Goal: Navigation & Orientation: Find specific page/section

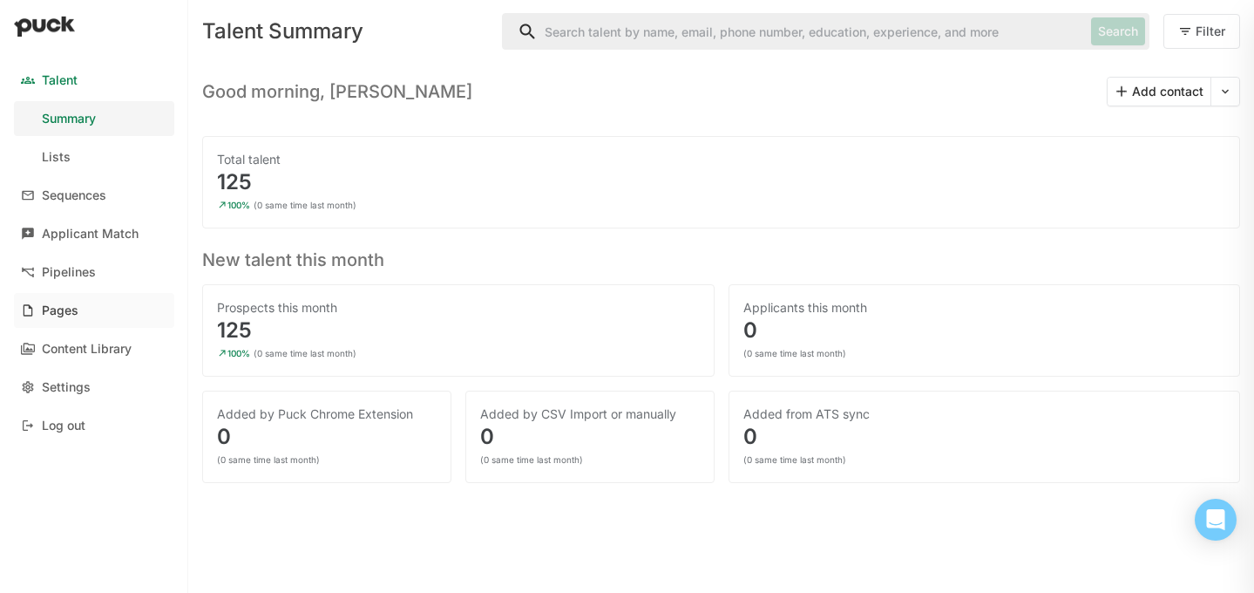
click at [78, 315] on div "Pages" at bounding box center [60, 310] width 37 height 15
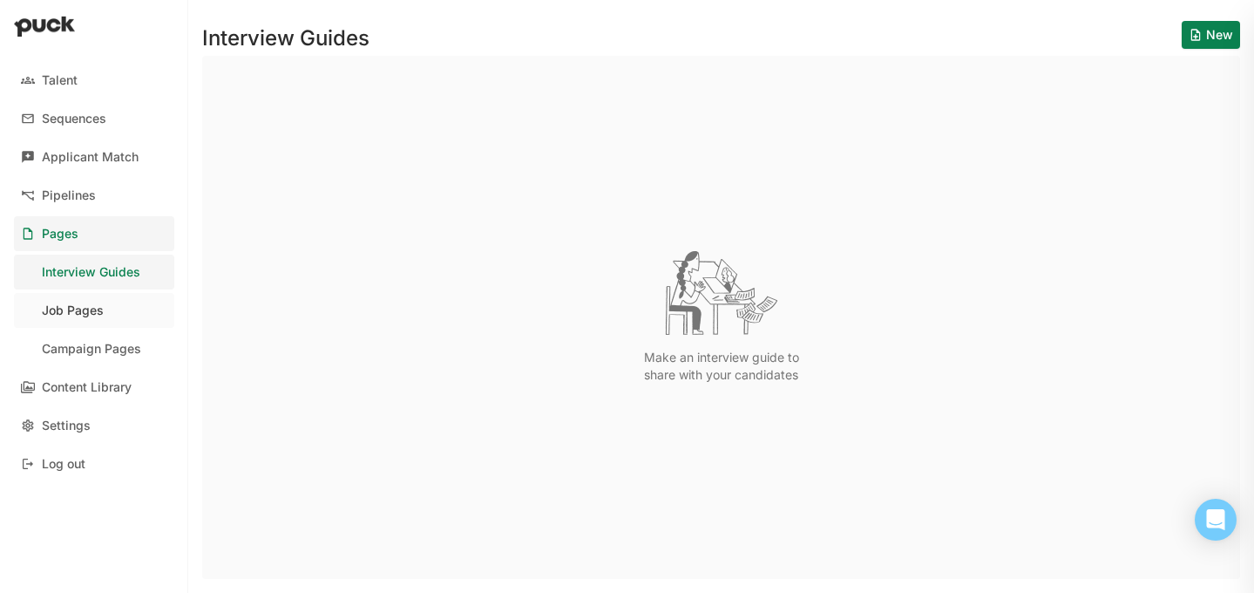
click at [82, 310] on div "Job Pages" at bounding box center [73, 310] width 62 height 15
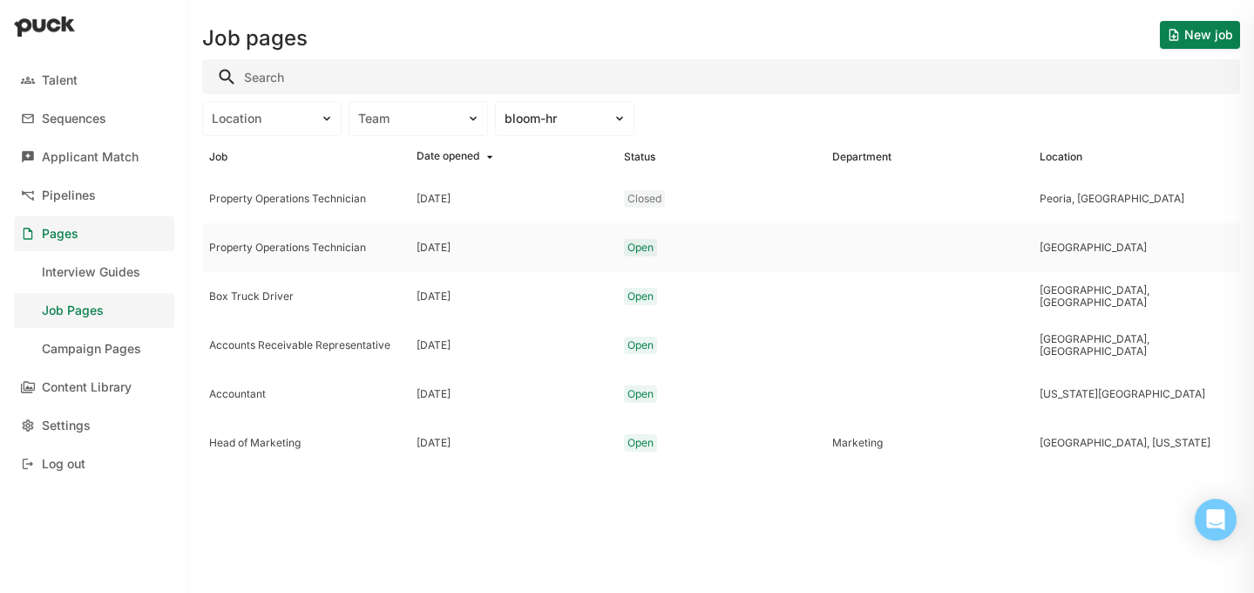
click at [313, 254] on div "Property Operations Technician" at bounding box center [305, 247] width 207 height 49
click at [283, 399] on div "Accountant" at bounding box center [305, 394] width 193 height 12
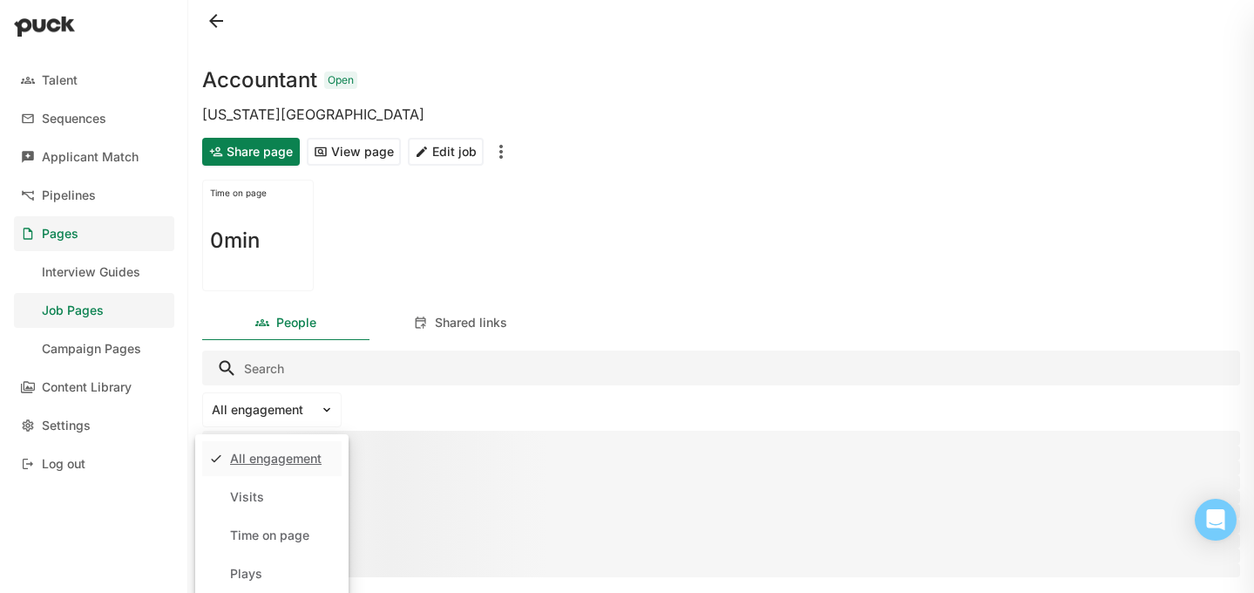
click at [773, 246] on div "Time on page 0min" at bounding box center [721, 235] width 1038 height 125
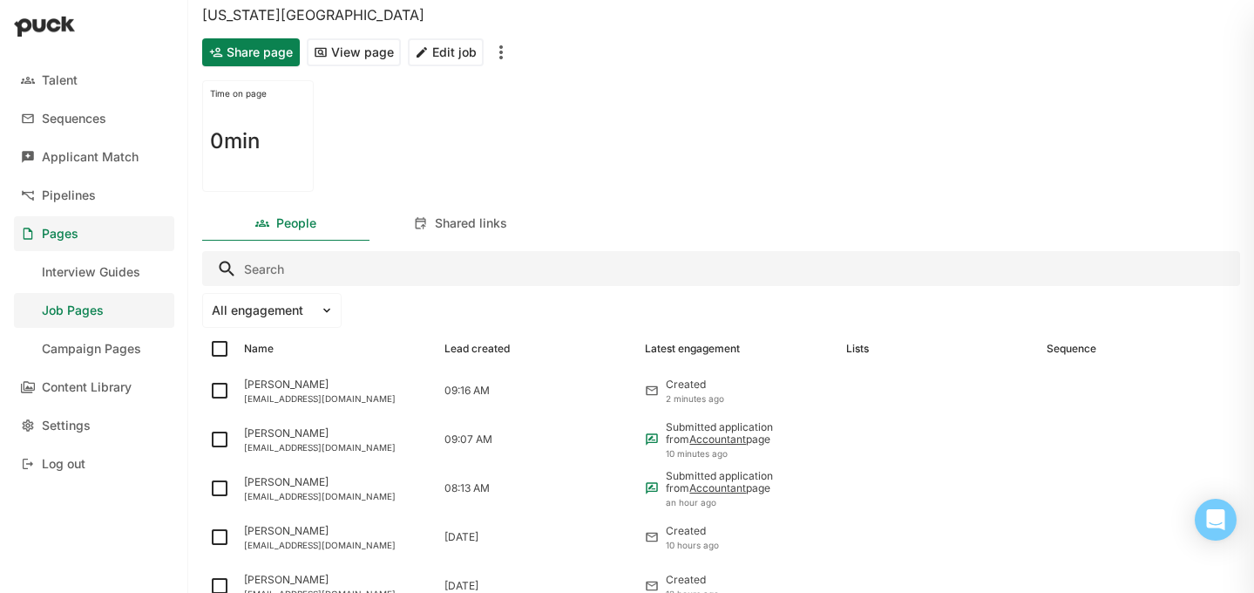
scroll to position [92, 0]
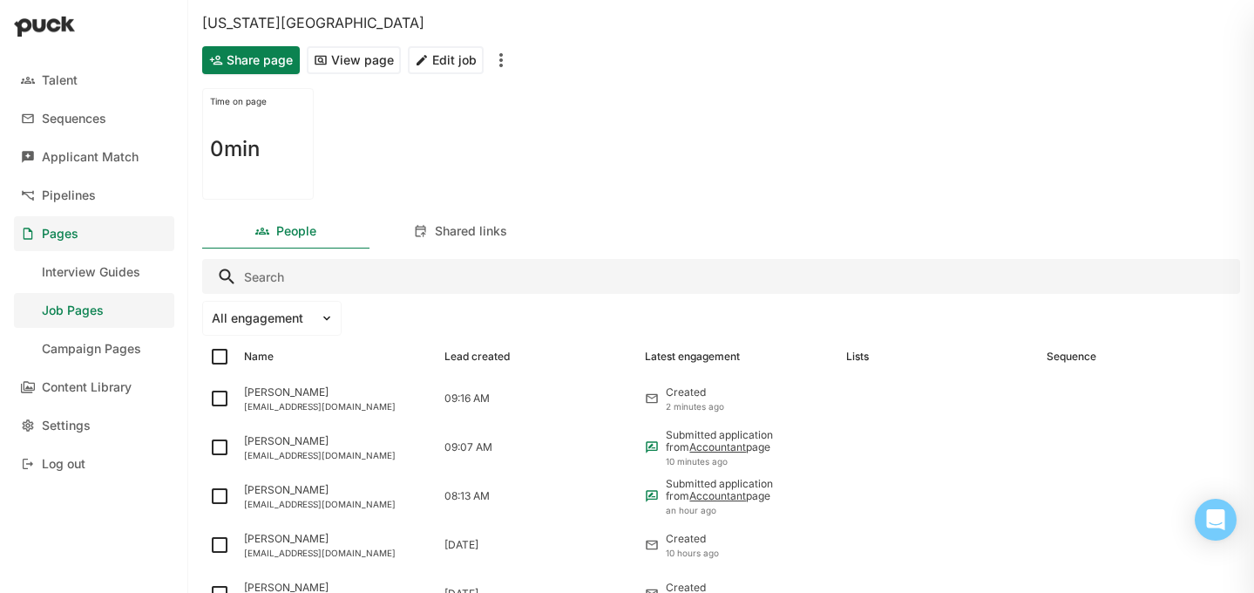
click at [356, 59] on button "View page" at bounding box center [354, 60] width 94 height 28
click at [67, 303] on div "Job Pages" at bounding box center [73, 310] width 62 height 15
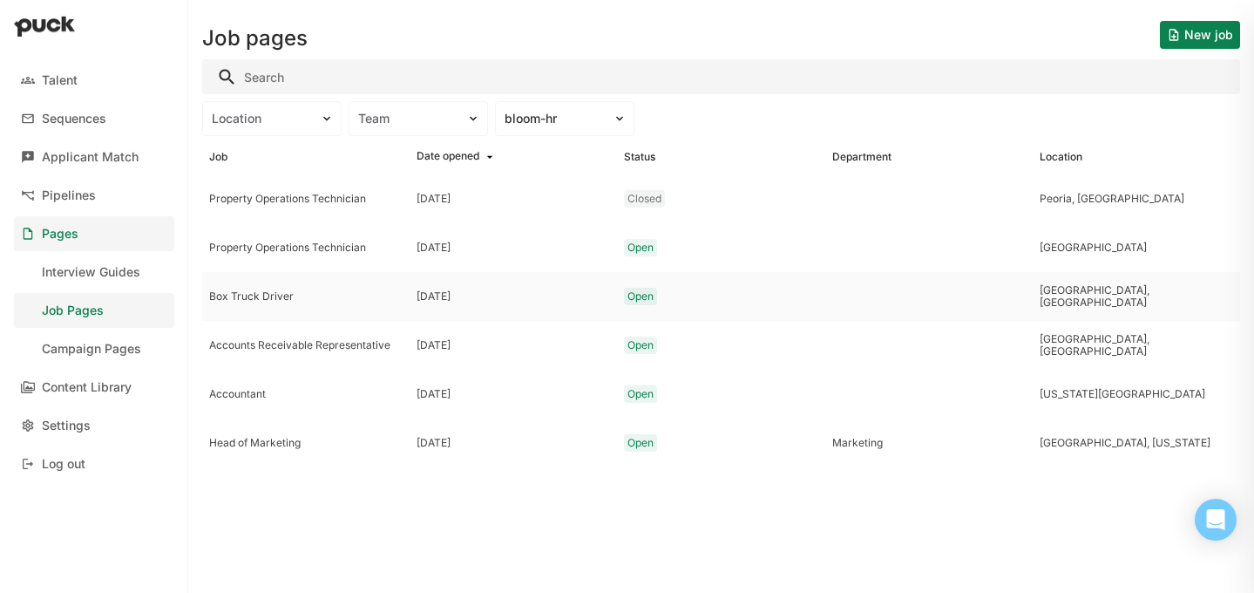
click at [272, 286] on div "Box Truck Driver" at bounding box center [305, 296] width 207 height 49
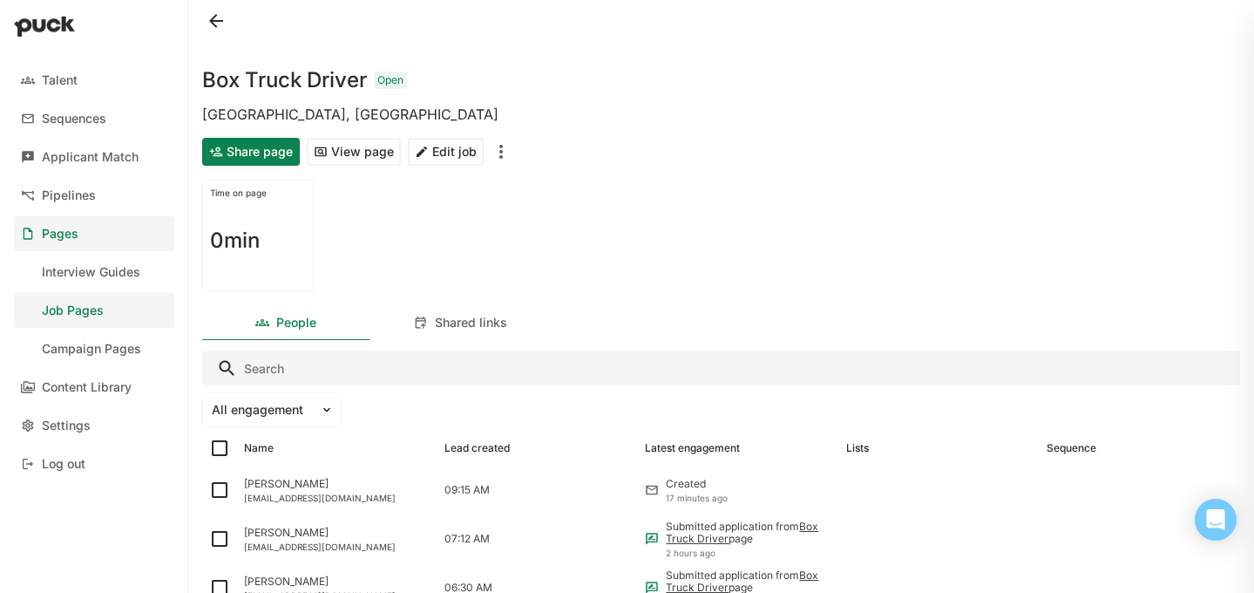
click at [367, 154] on button "View page" at bounding box center [354, 152] width 94 height 28
click at [40, 239] on link "Pages" at bounding box center [94, 233] width 160 height 35
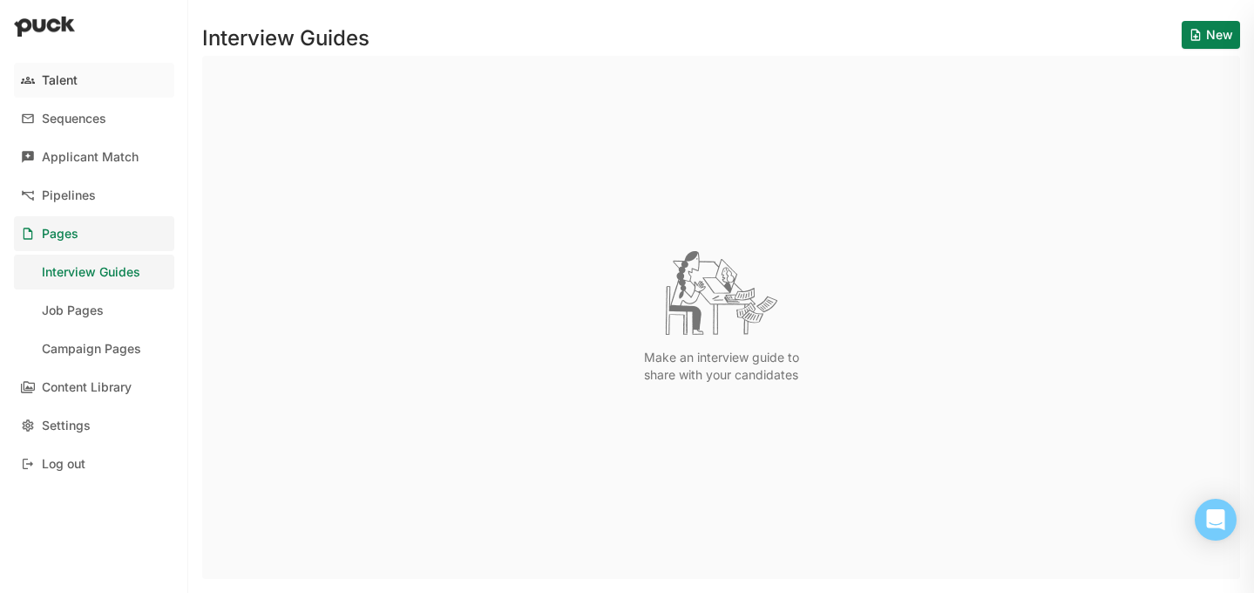
click at [76, 66] on link "Talent" at bounding box center [94, 80] width 160 height 35
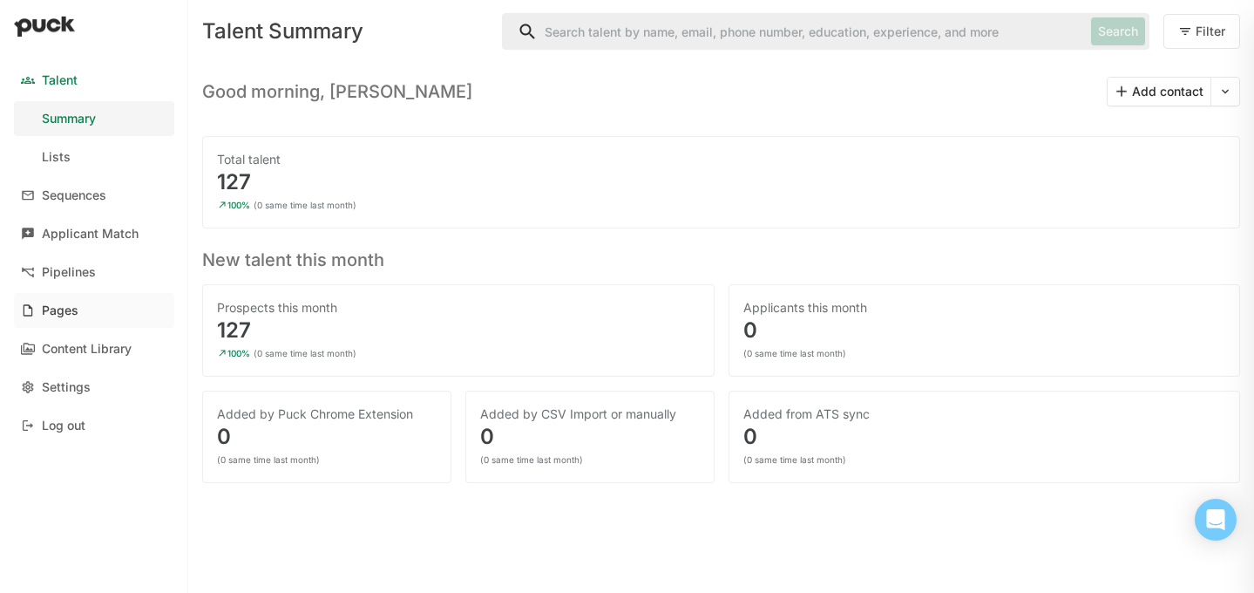
click at [69, 305] on div "Pages" at bounding box center [60, 310] width 37 height 15
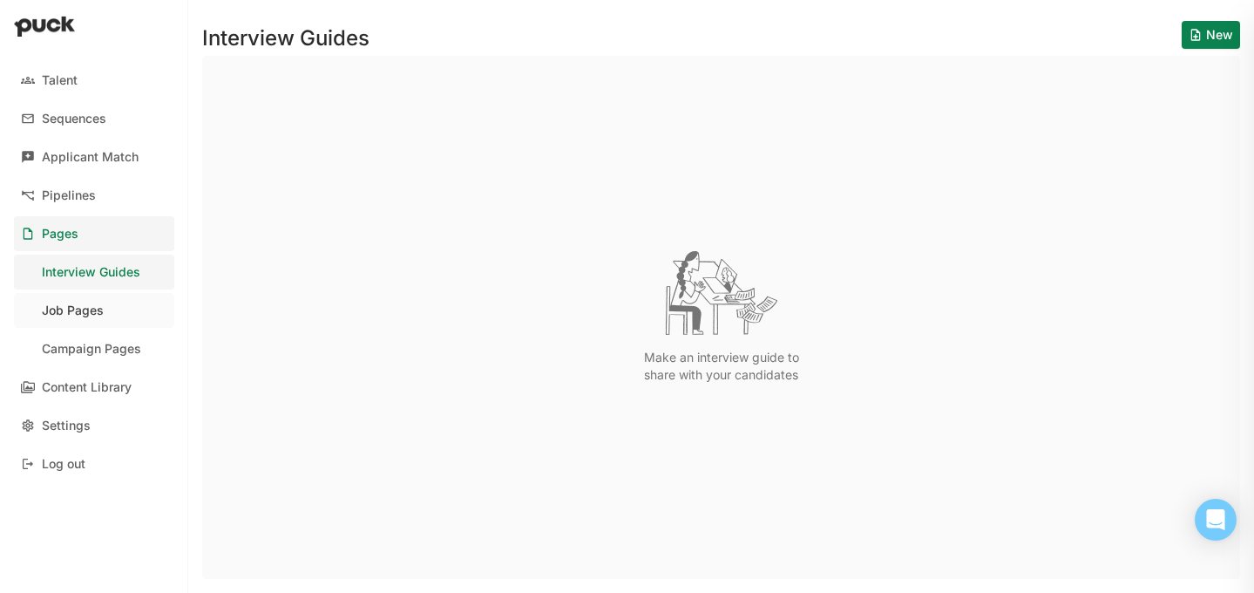
click at [85, 313] on div "Job Pages" at bounding box center [73, 310] width 62 height 15
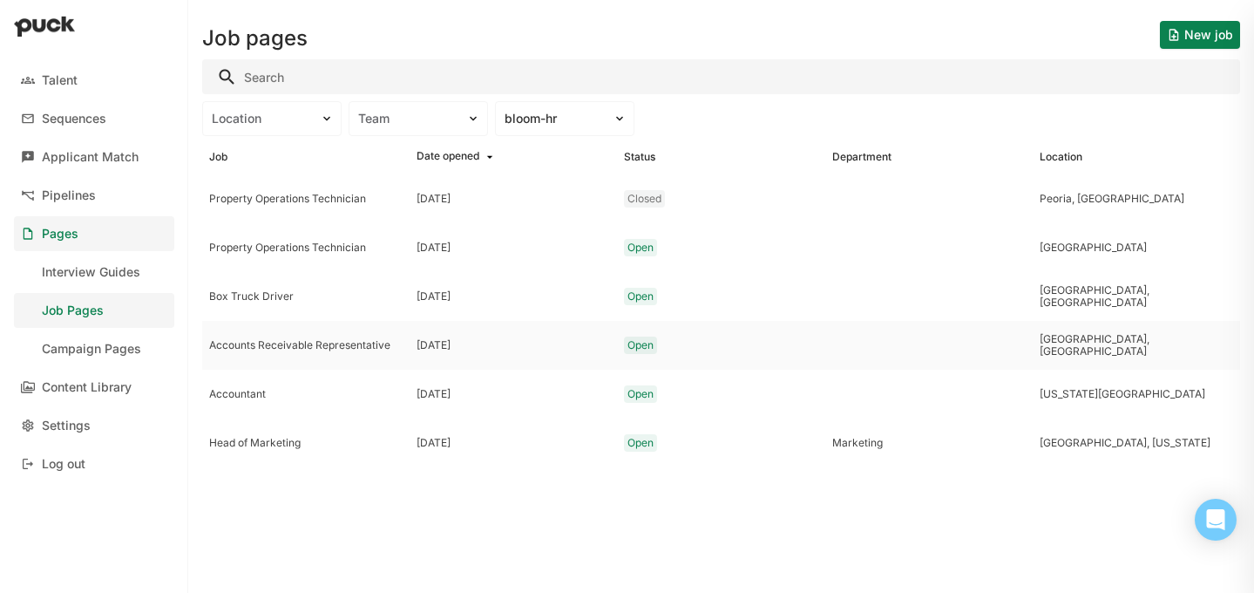
click at [363, 353] on div "Accounts Receivable Representative" at bounding box center [305, 345] width 207 height 49
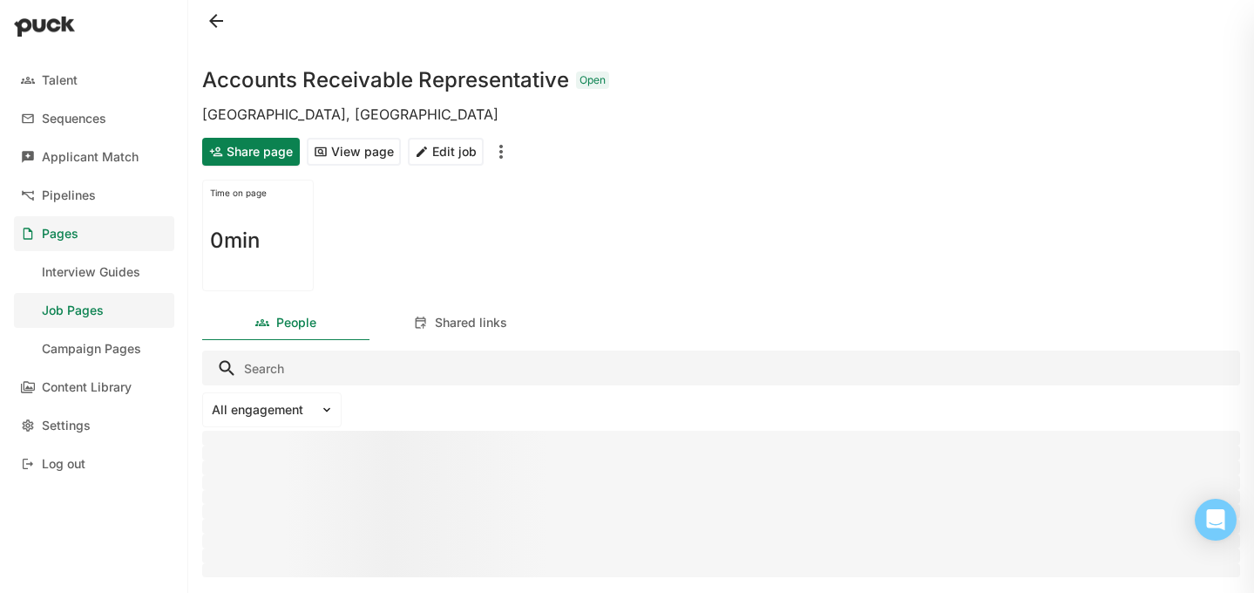
click at [370, 152] on button "View page" at bounding box center [354, 152] width 94 height 28
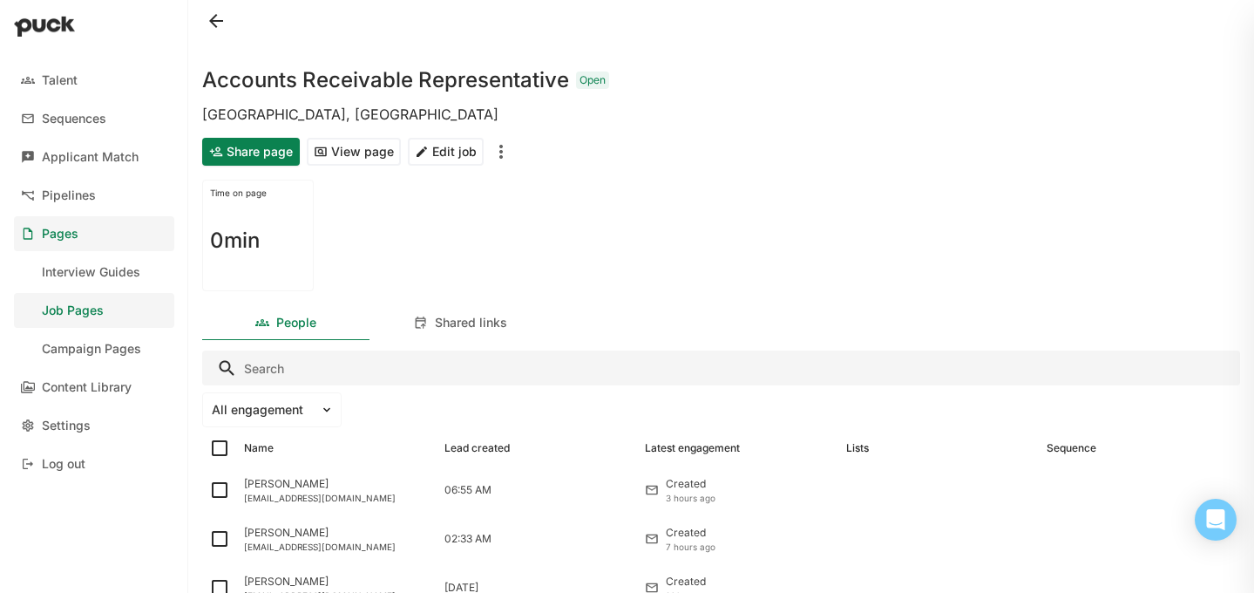
scroll to position [25, 0]
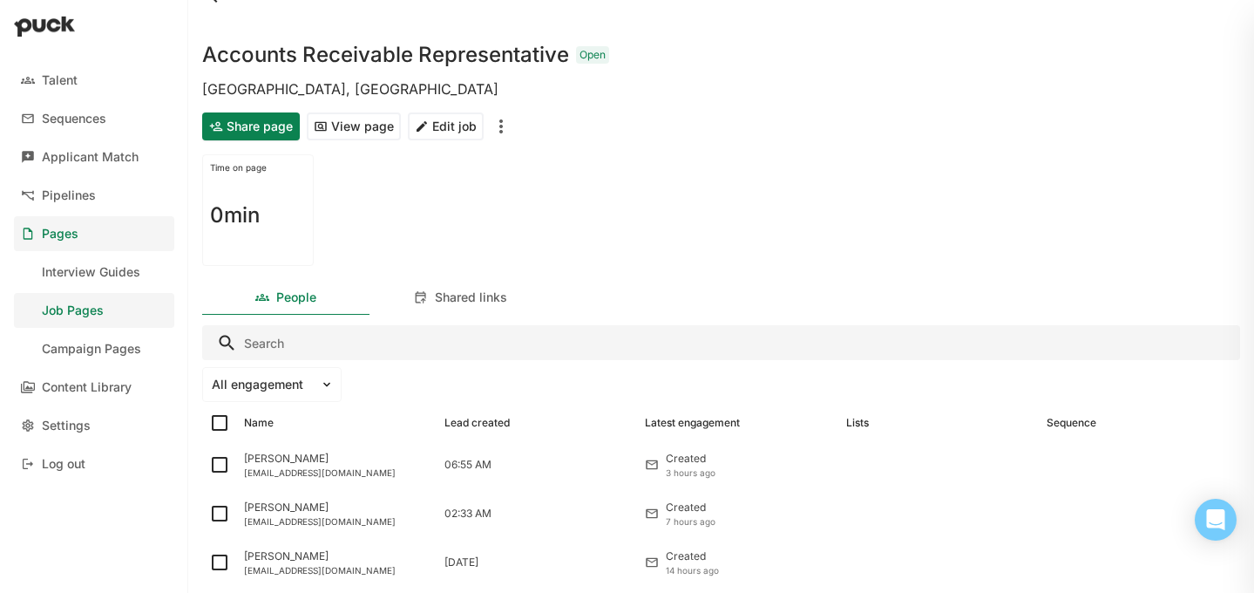
click at [61, 239] on div "Pages" at bounding box center [60, 234] width 37 height 15
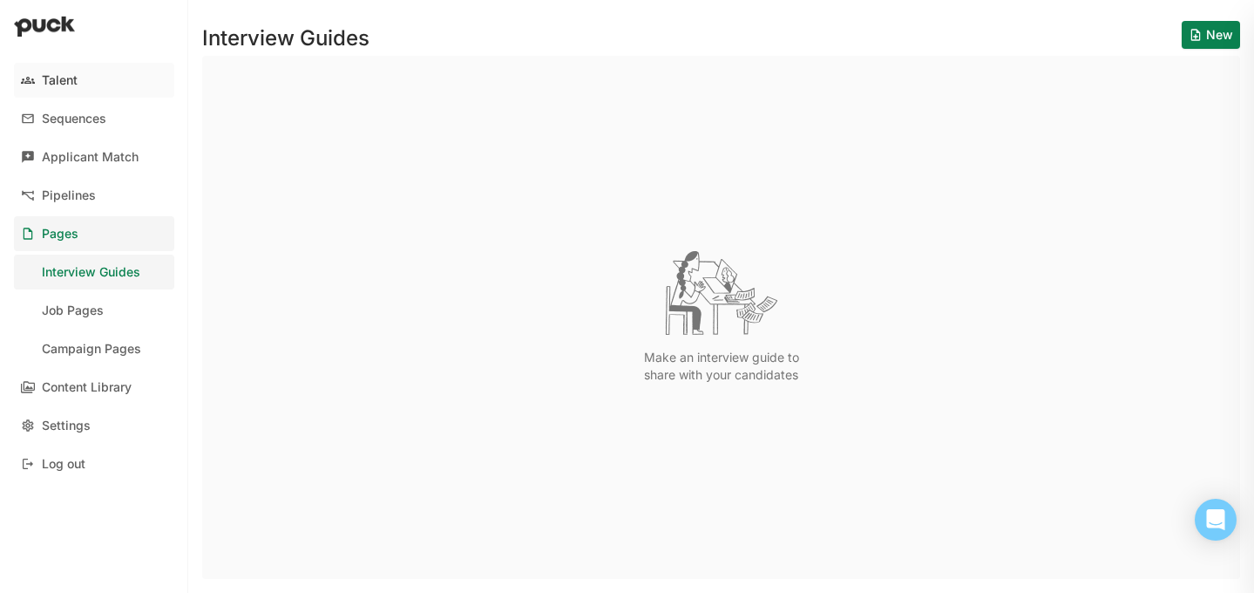
click at [27, 80] on img at bounding box center [28, 80] width 14 height 14
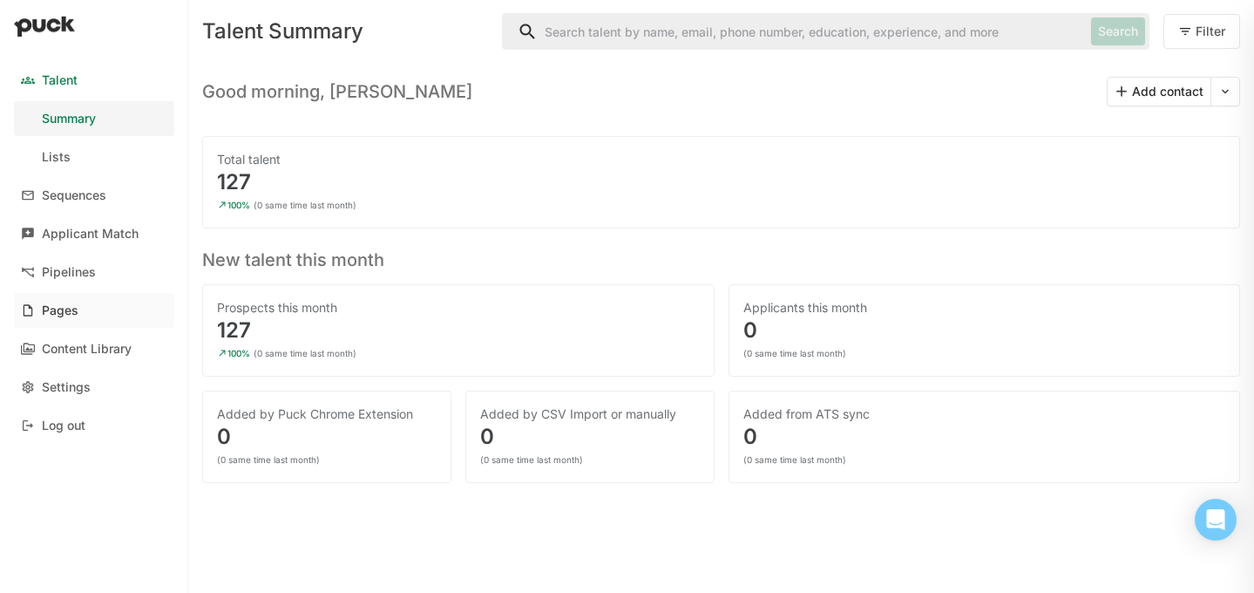
click at [96, 313] on link "Pages" at bounding box center [94, 310] width 160 height 35
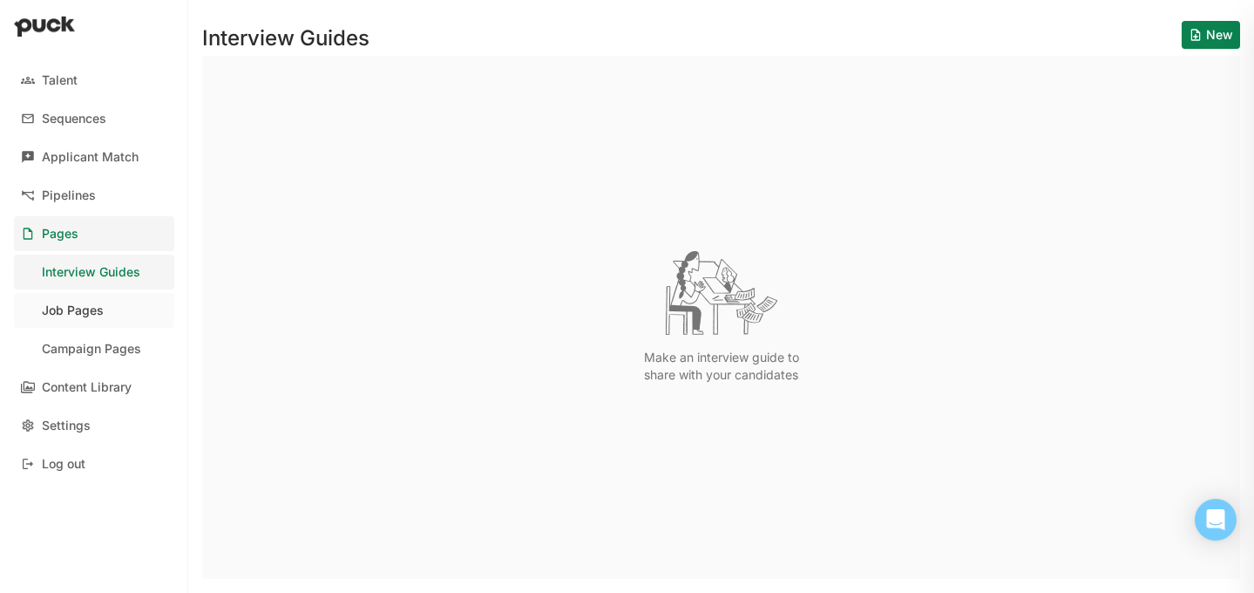
click at [98, 307] on div "Job Pages" at bounding box center [73, 310] width 62 height 15
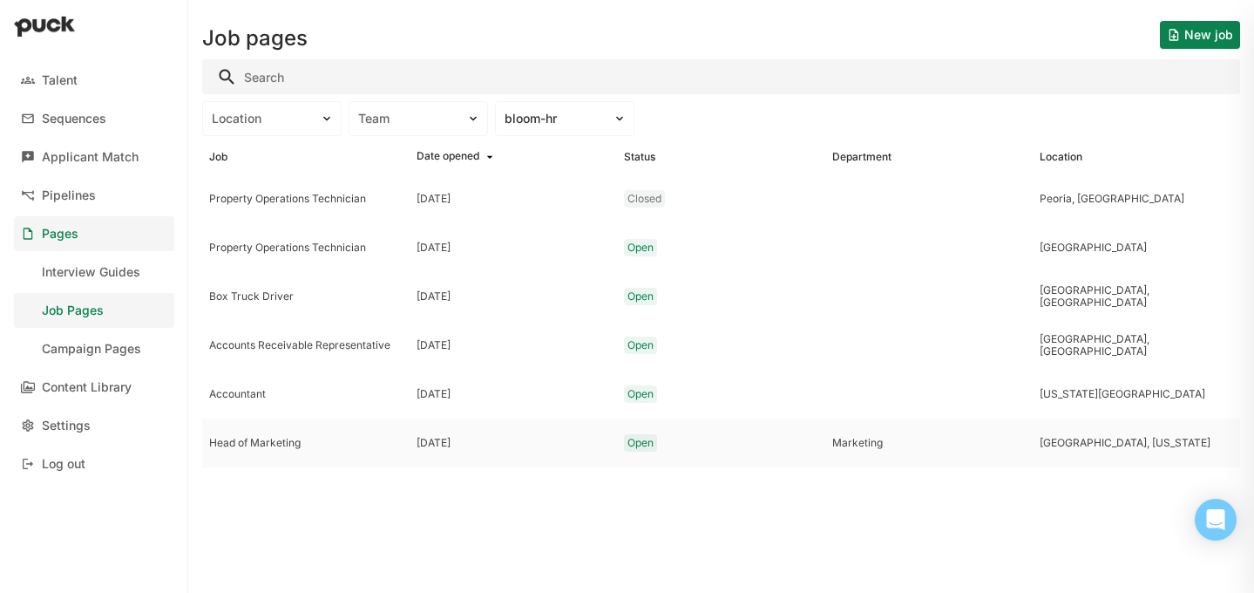
click at [316, 442] on div "Head of Marketing" at bounding box center [305, 443] width 193 height 12
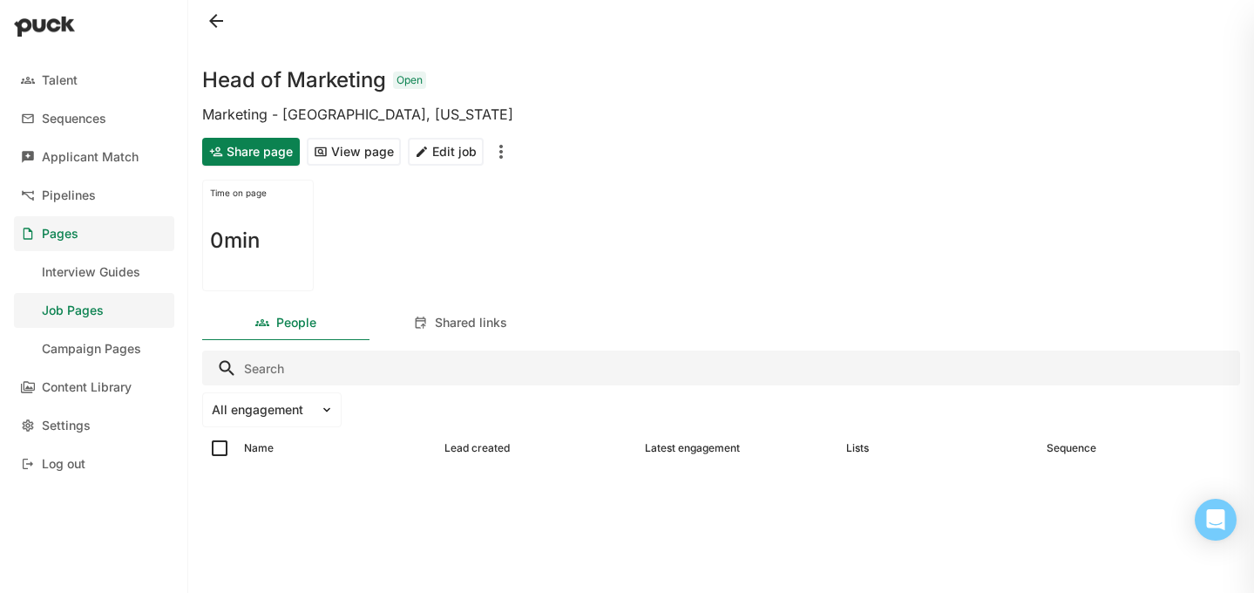
click at [358, 151] on button "View page" at bounding box center [354, 152] width 94 height 28
click at [74, 311] on div "Job Pages" at bounding box center [73, 310] width 62 height 15
